Goal: Task Accomplishment & Management: Manage account settings

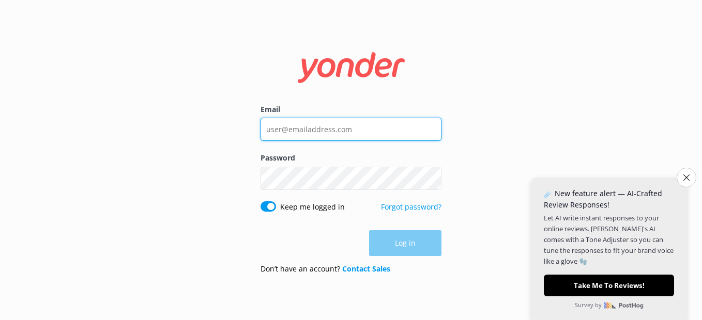
click at [360, 125] on input "Email" at bounding box center [350, 129] width 181 height 23
type input "[EMAIL_ADDRESS][DOMAIN_NAME]"
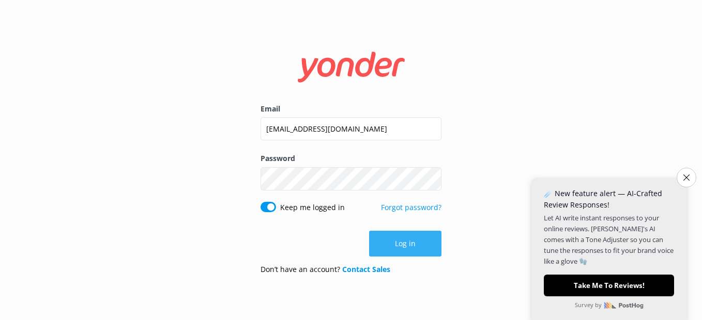
click at [386, 239] on button "Log in" at bounding box center [405, 244] width 72 height 26
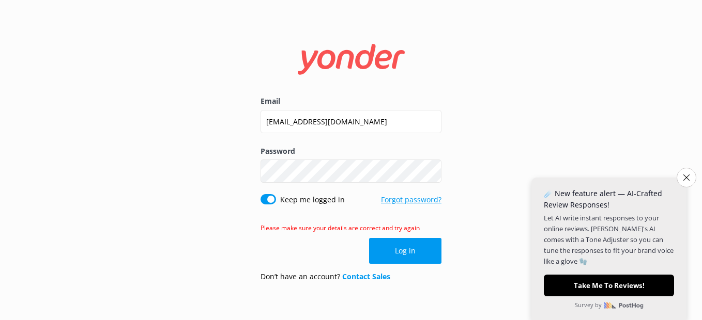
click at [393, 201] on link "Forgot password?" at bounding box center [411, 200] width 60 height 10
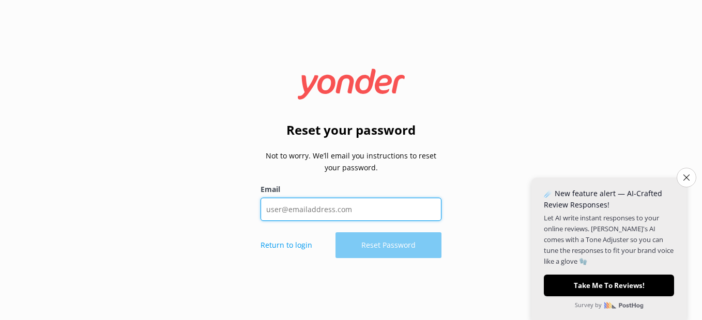
click at [389, 210] on input "Email" at bounding box center [350, 209] width 181 height 23
type input "[EMAIL_ADDRESS][DOMAIN_NAME]"
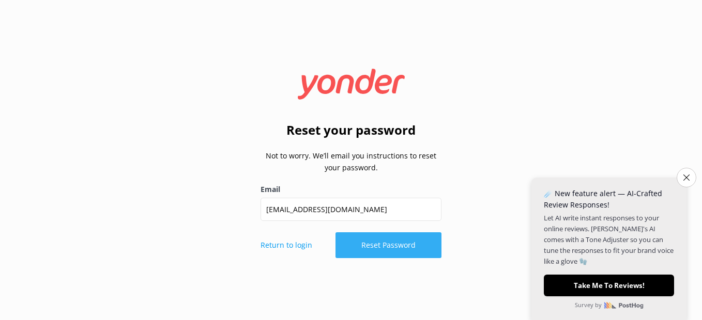
click at [392, 241] on button "Reset Password" at bounding box center [388, 246] width 106 height 26
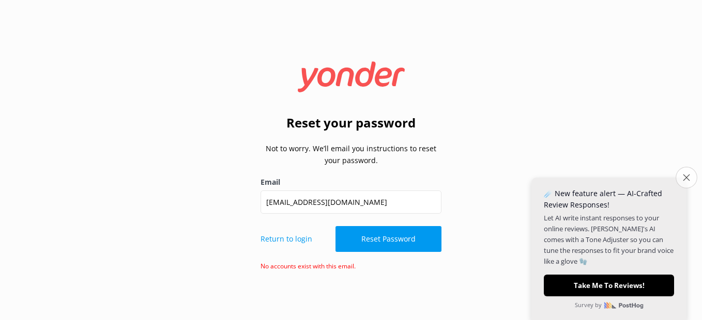
click at [685, 178] on icon "Close survey" at bounding box center [686, 177] width 7 height 7
